Goal: Navigation & Orientation: Find specific page/section

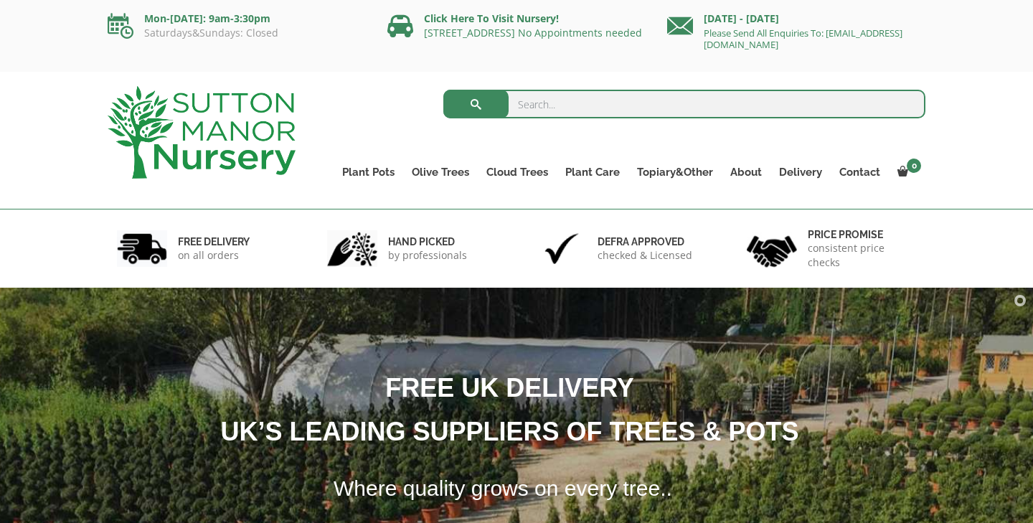
click at [362, 168] on link "Plant Pots" at bounding box center [368, 172] width 70 height 20
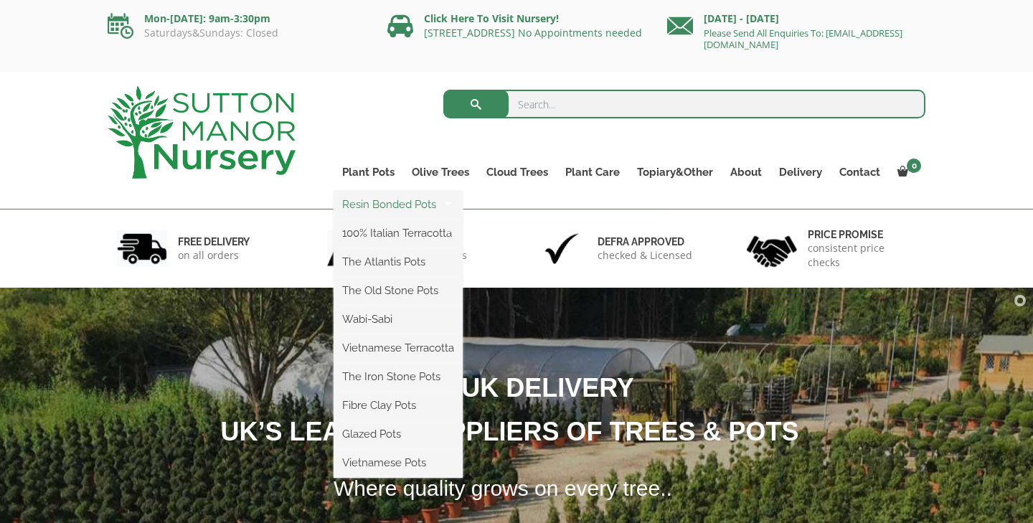
click at [371, 203] on link "Resin Bonded Pots" at bounding box center [397, 205] width 129 height 22
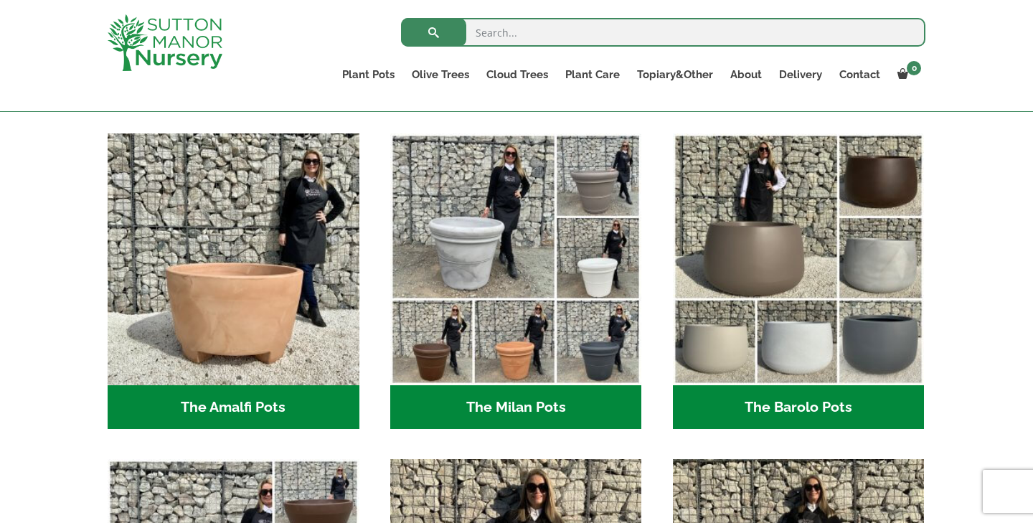
scroll to position [379, 0]
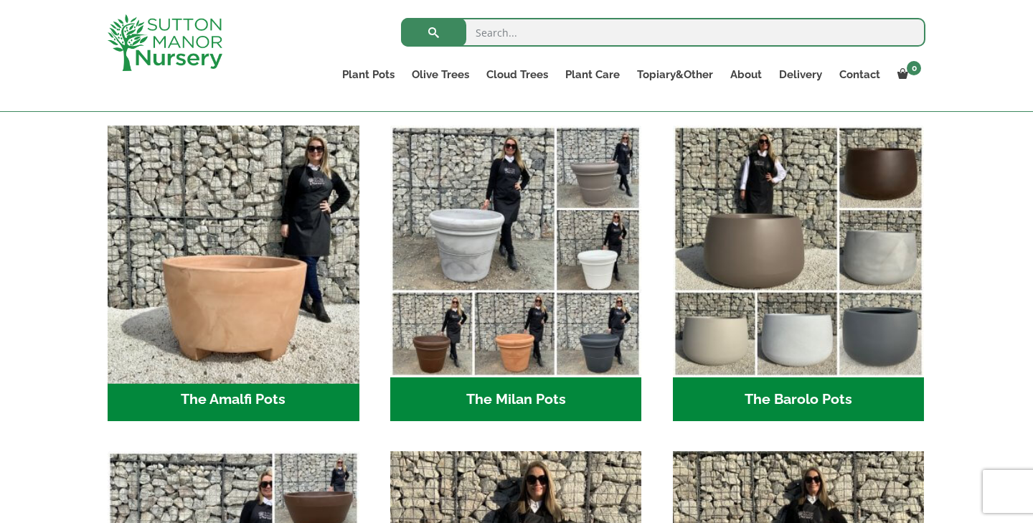
click at [280, 236] on img "Visit product category The Amalfi Pots" at bounding box center [233, 251] width 264 height 264
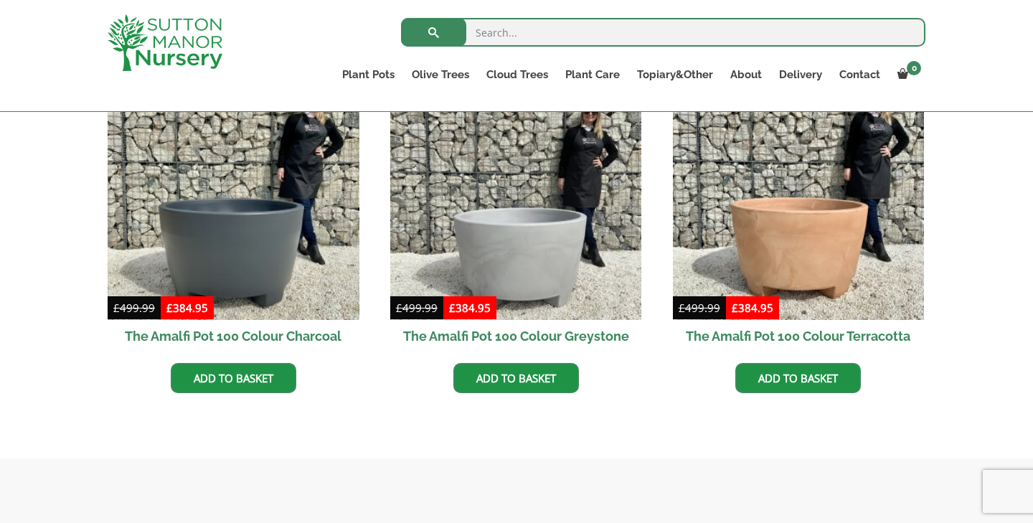
scroll to position [460, 0]
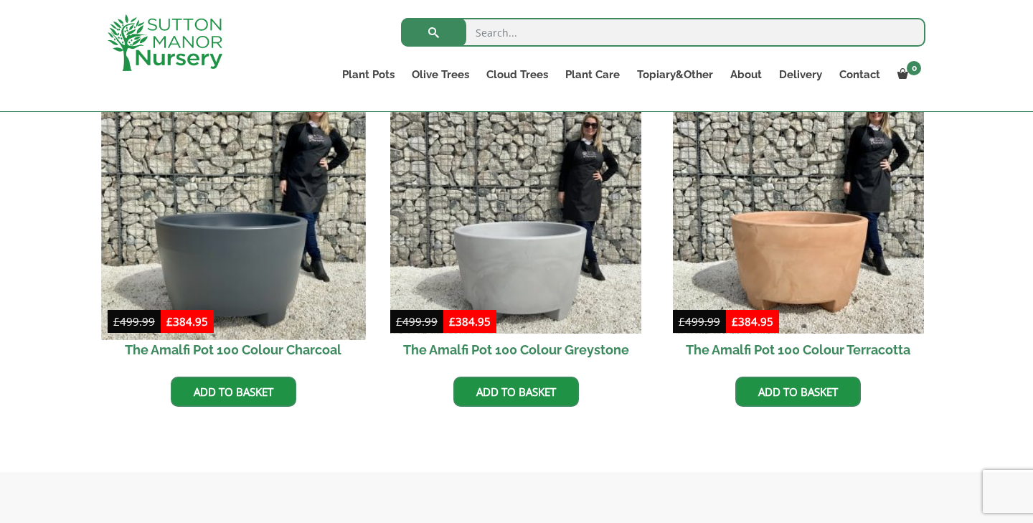
click at [214, 216] on img at bounding box center [233, 207] width 264 height 264
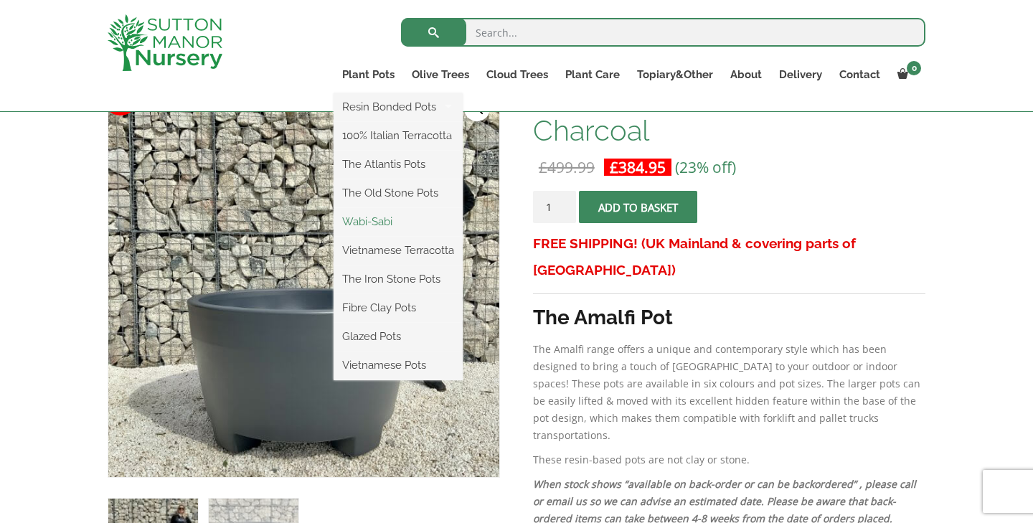
scroll to position [250, 0]
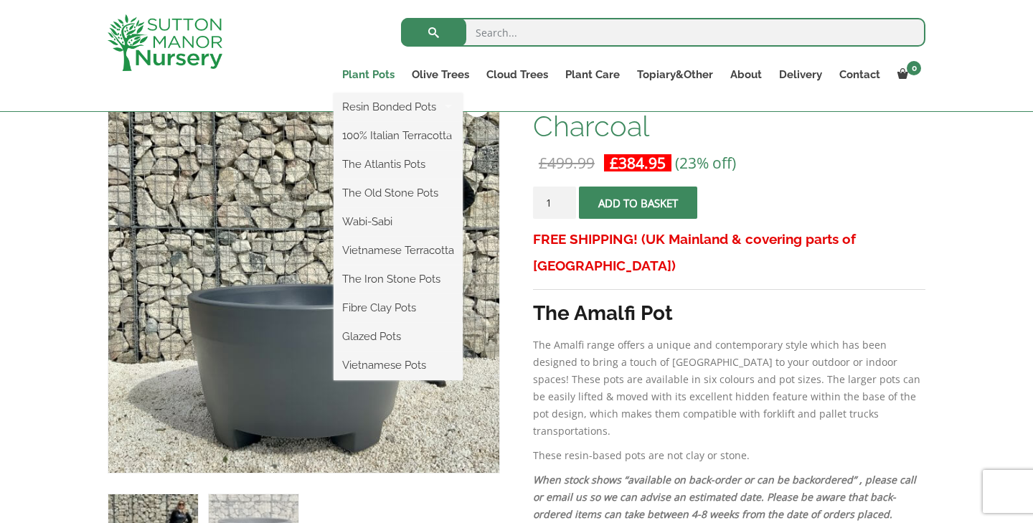
click at [371, 75] on link "Plant Pots" at bounding box center [368, 75] width 70 height 20
click at [370, 104] on link "Resin Bonded Pots" at bounding box center [397, 107] width 129 height 22
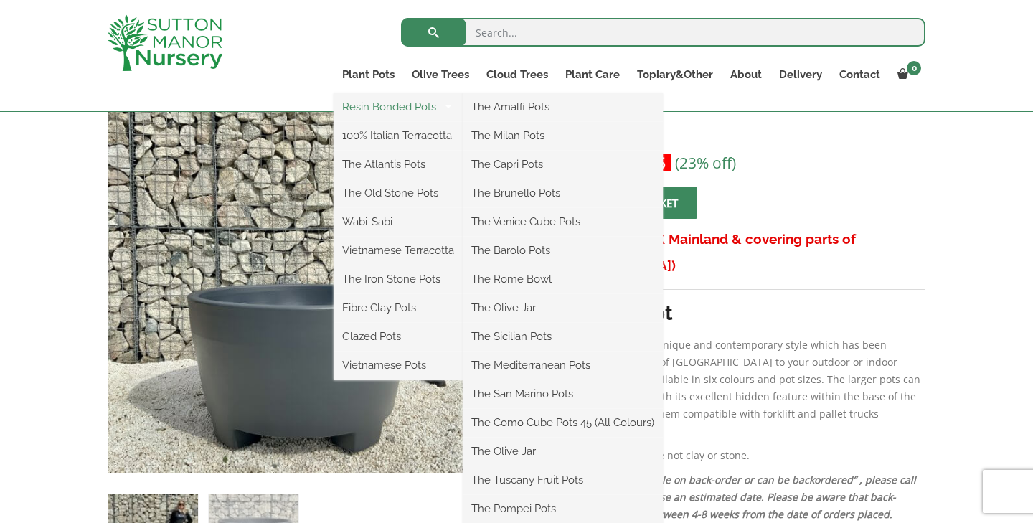
click at [415, 109] on link "Resin Bonded Pots" at bounding box center [397, 107] width 129 height 22
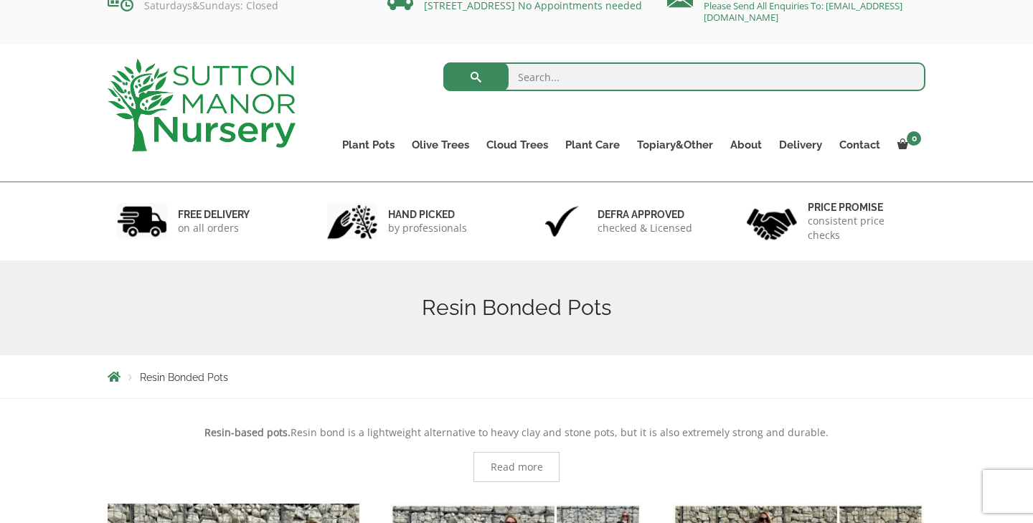
scroll to position [44, 0]
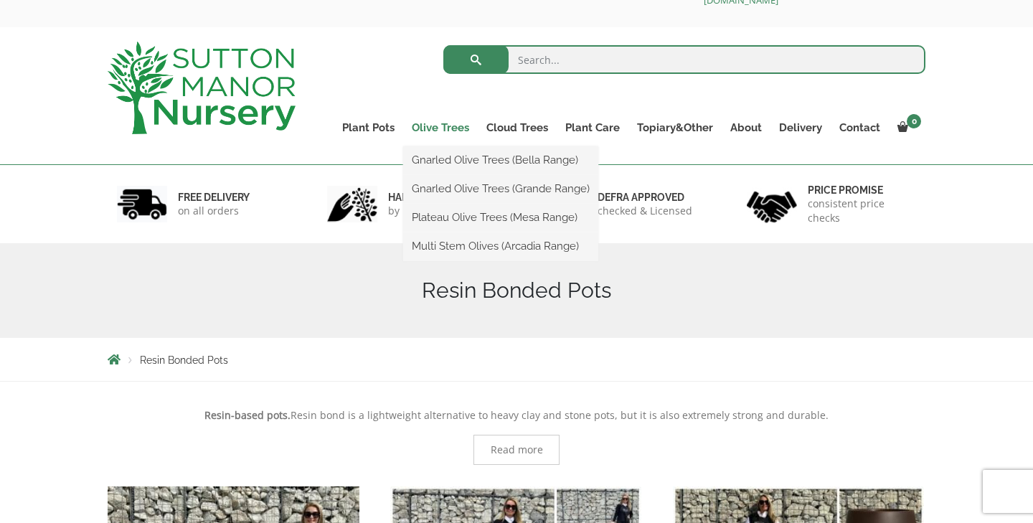
click at [424, 128] on link "Olive Trees" at bounding box center [440, 128] width 75 height 20
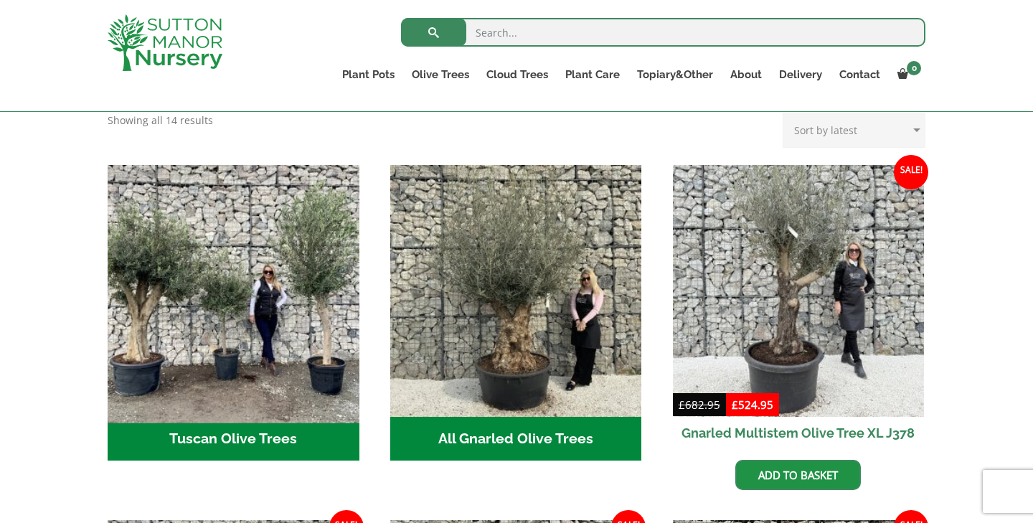
scroll to position [479, 0]
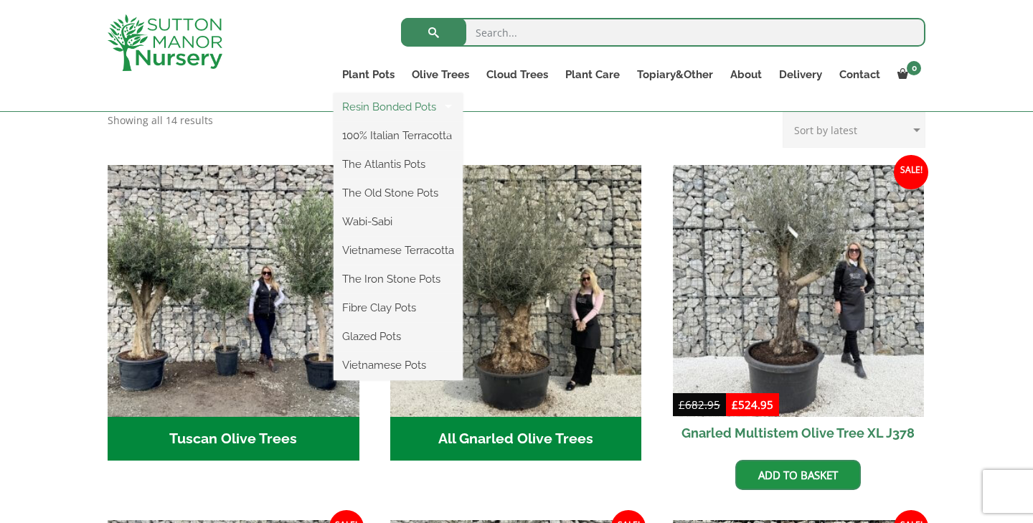
click at [378, 101] on link "Resin Bonded Pots" at bounding box center [397, 107] width 129 height 22
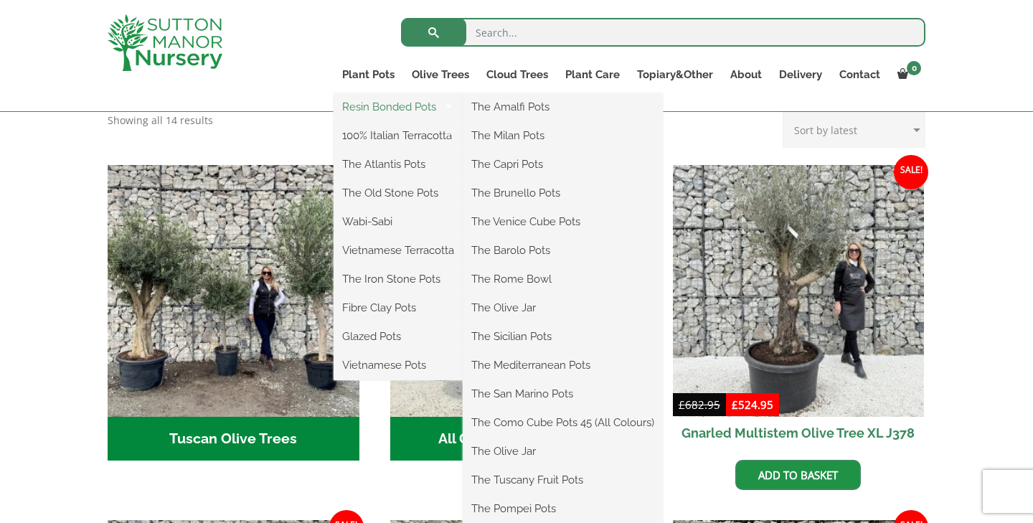
click at [377, 106] on link "Resin Bonded Pots" at bounding box center [397, 107] width 129 height 22
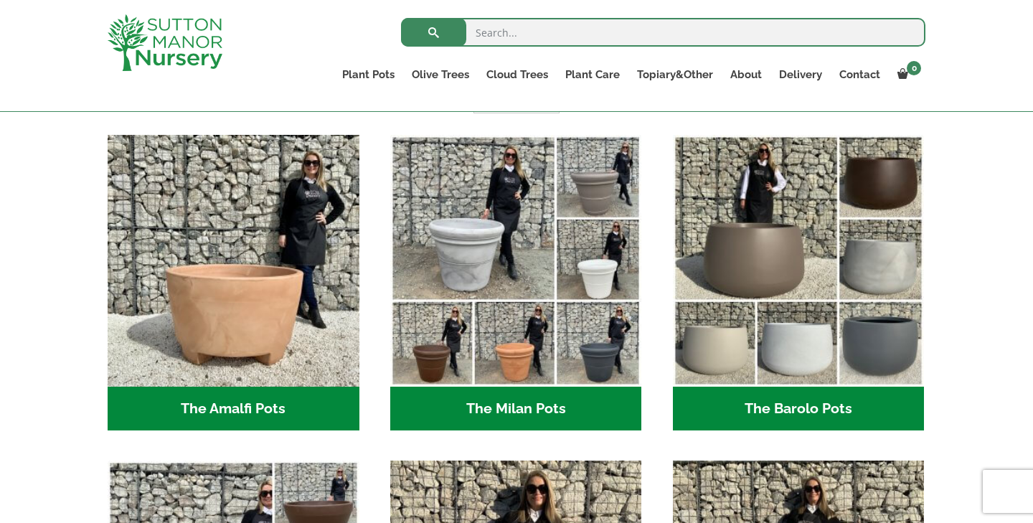
scroll to position [373, 0]
